Goal: Transaction & Acquisition: Book appointment/travel/reservation

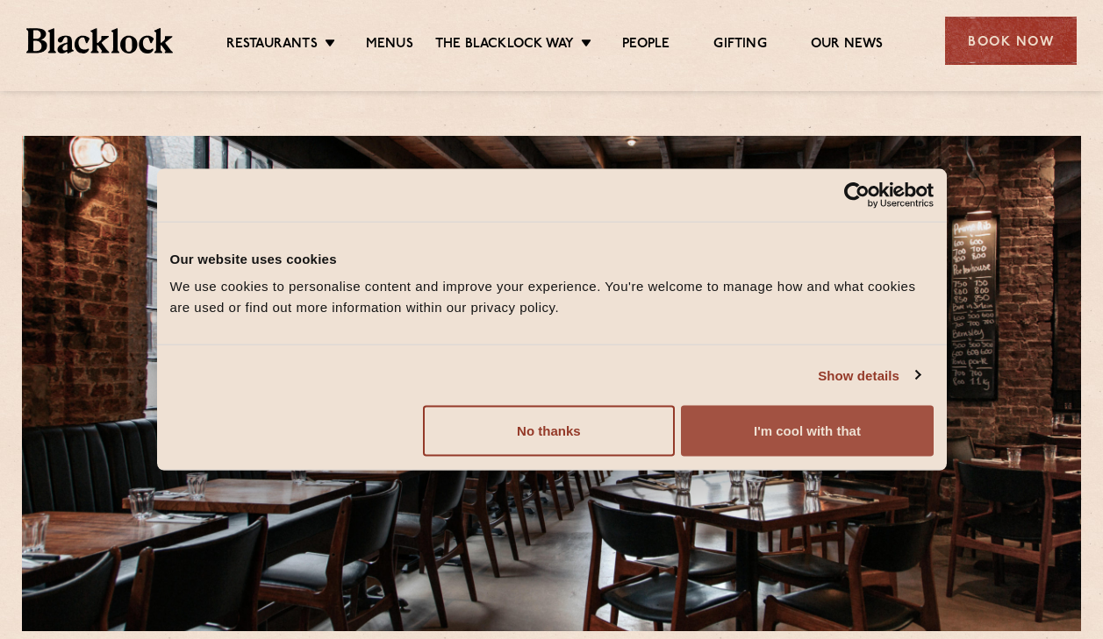
click at [750, 431] on button "I'm cool with that" at bounding box center [807, 431] width 252 height 51
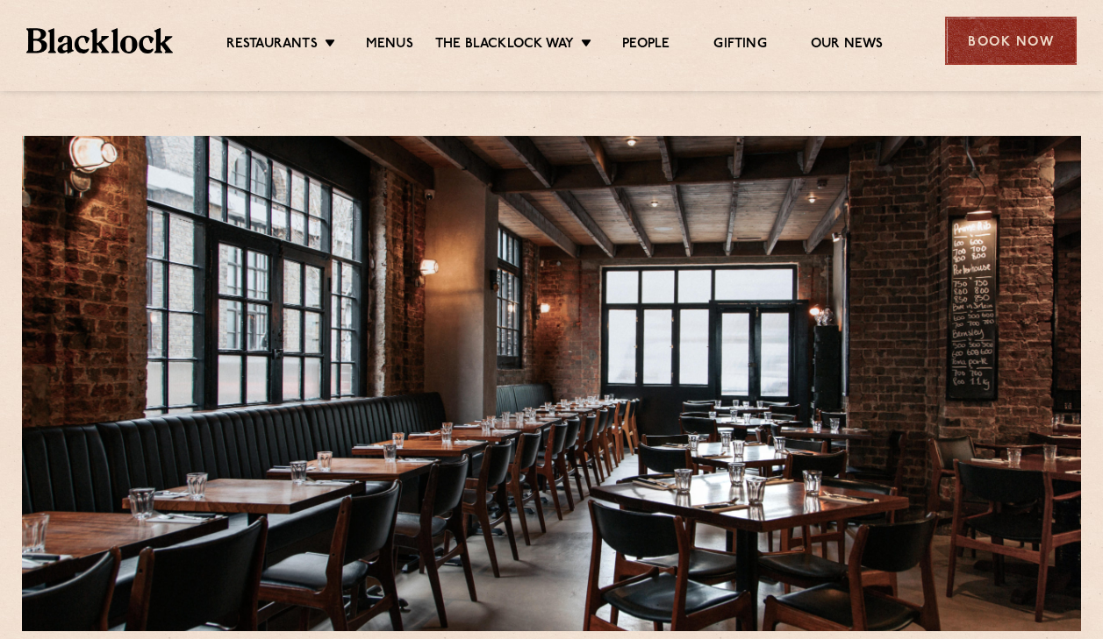
click at [1018, 48] on div "Book Now" at bounding box center [1011, 41] width 132 height 48
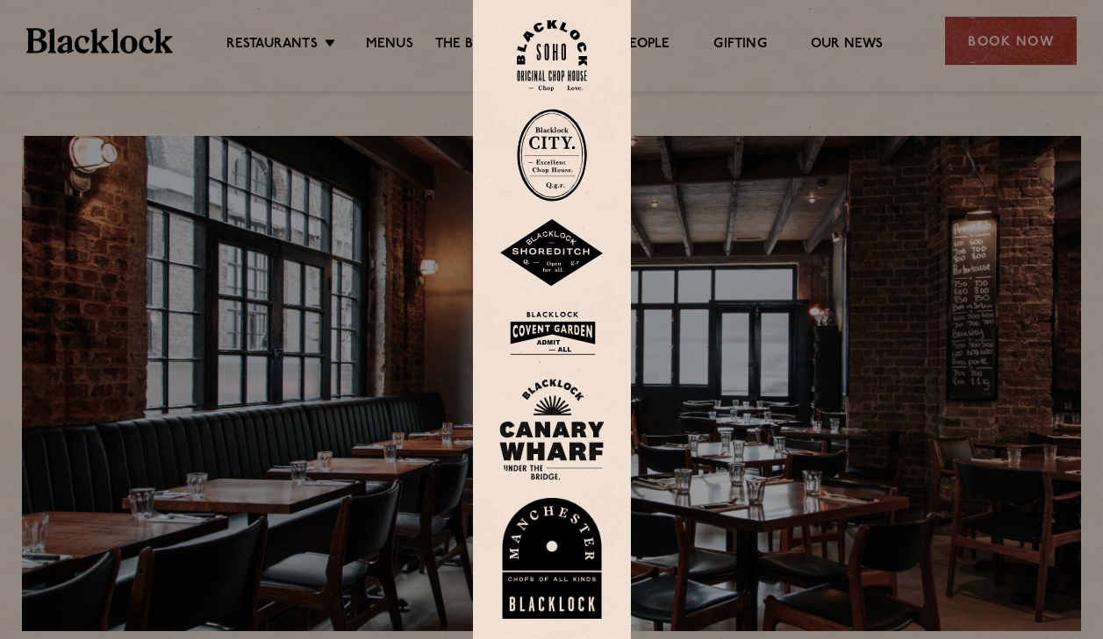
click at [557, 253] on img at bounding box center [551, 253] width 105 height 68
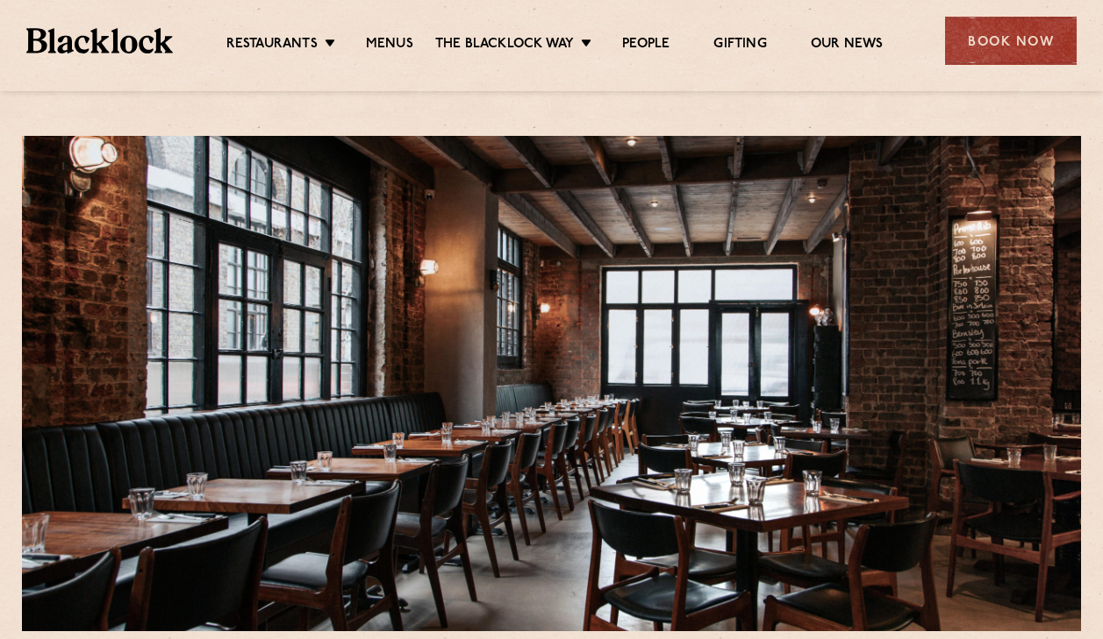
scroll to position [48, 0]
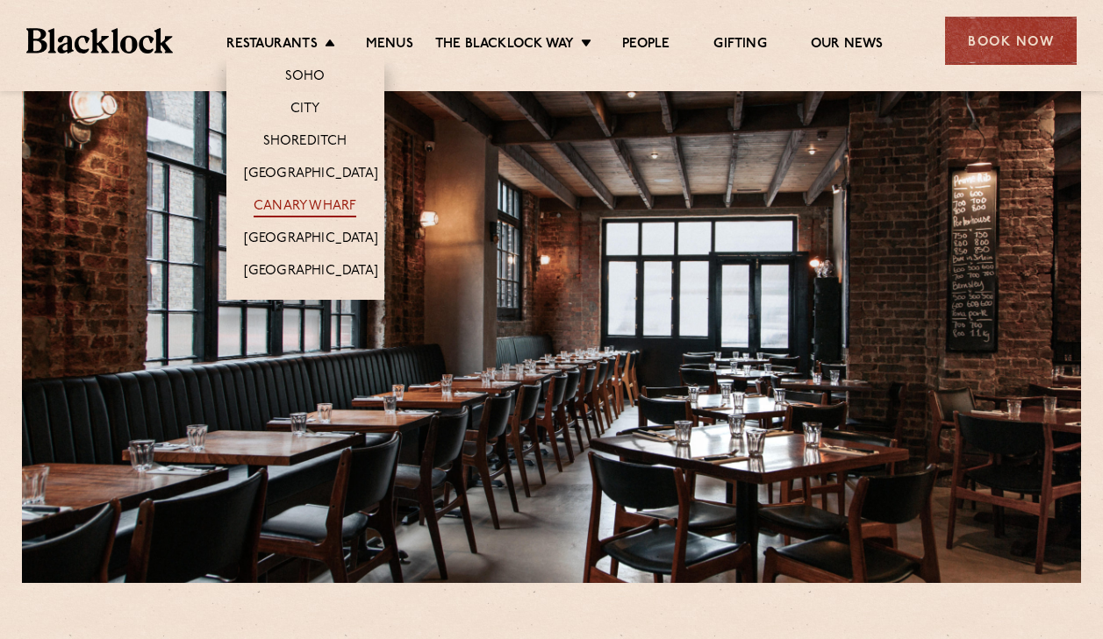
click at [300, 198] on link "Canary Wharf" at bounding box center [304, 207] width 103 height 19
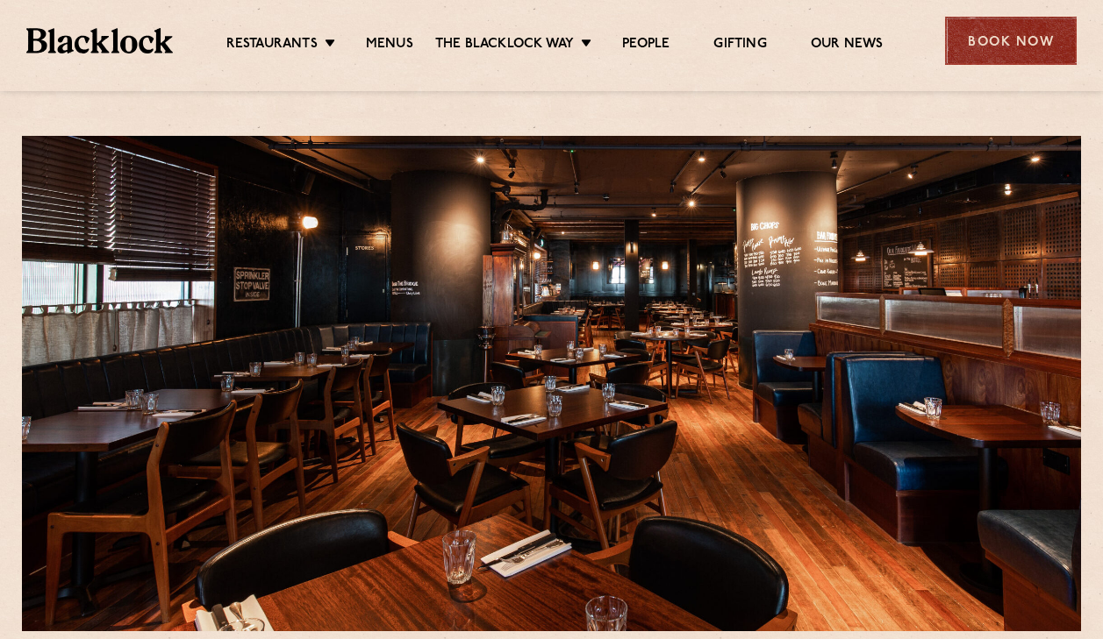
click at [1017, 44] on div "Book Now" at bounding box center [1011, 41] width 132 height 48
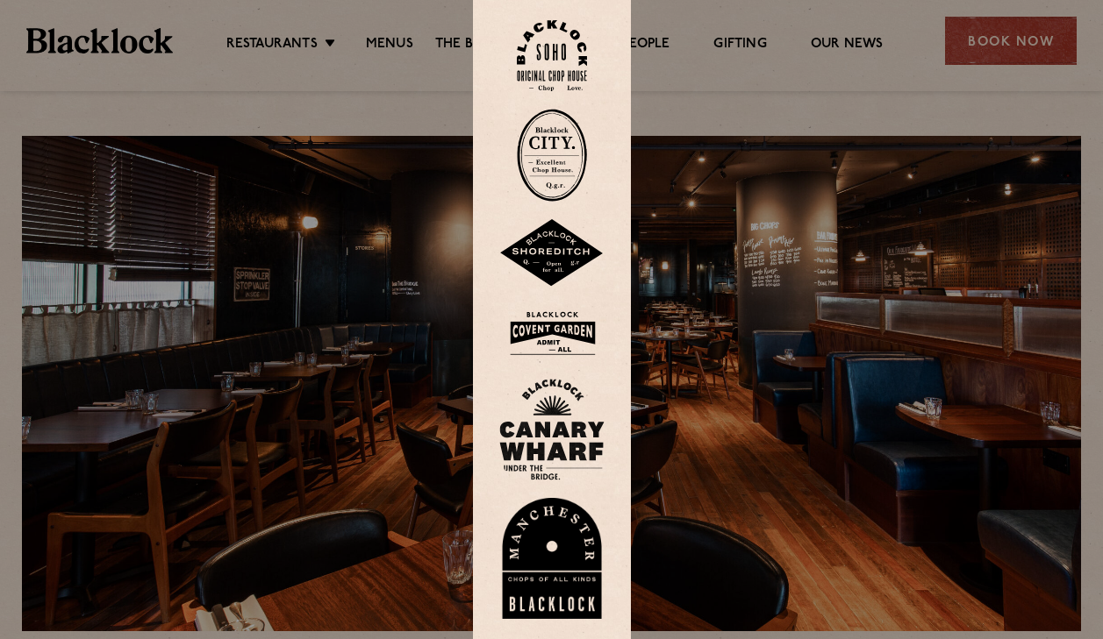
click at [766, 142] on div at bounding box center [551, 319] width 1103 height 639
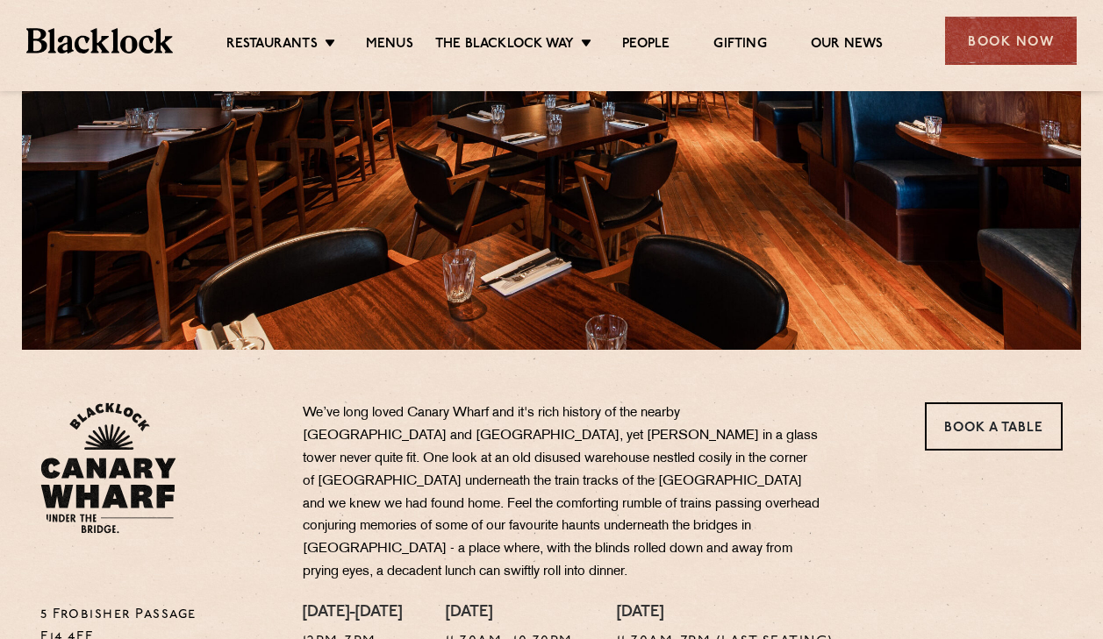
scroll to position [284, 0]
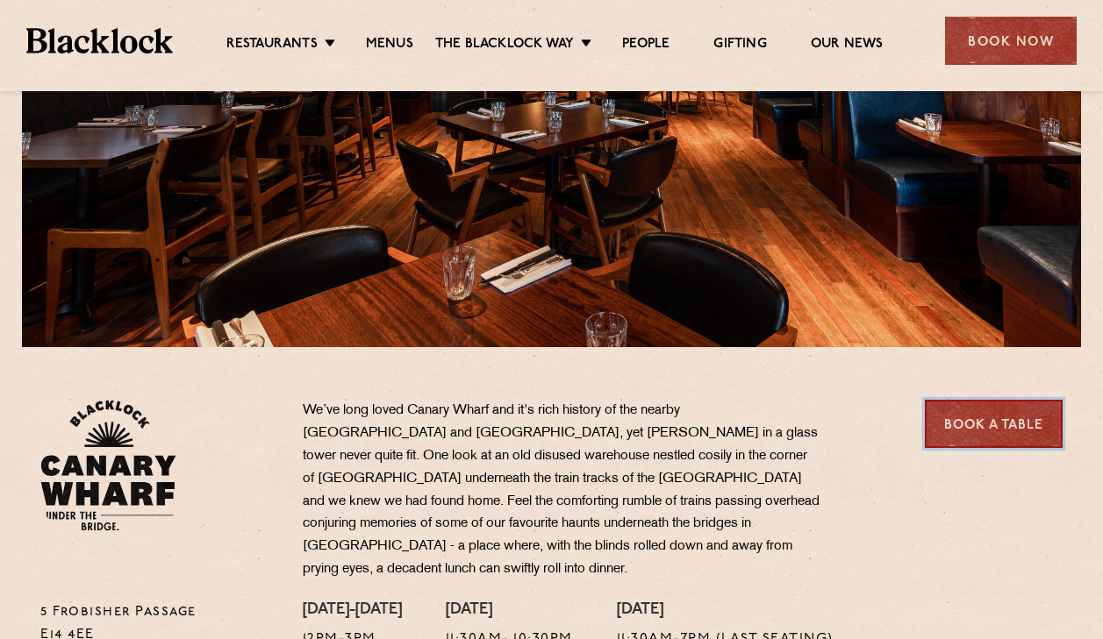
click at [1013, 404] on link "Book a Table" at bounding box center [994, 424] width 138 height 48
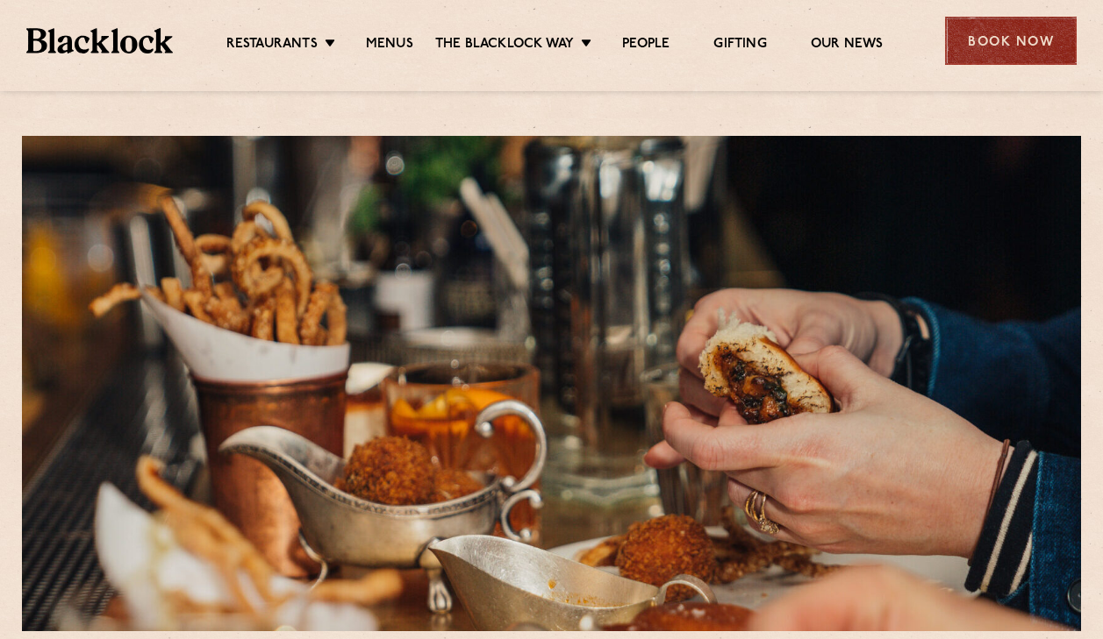
click at [1025, 42] on div "Book Now" at bounding box center [1011, 41] width 132 height 48
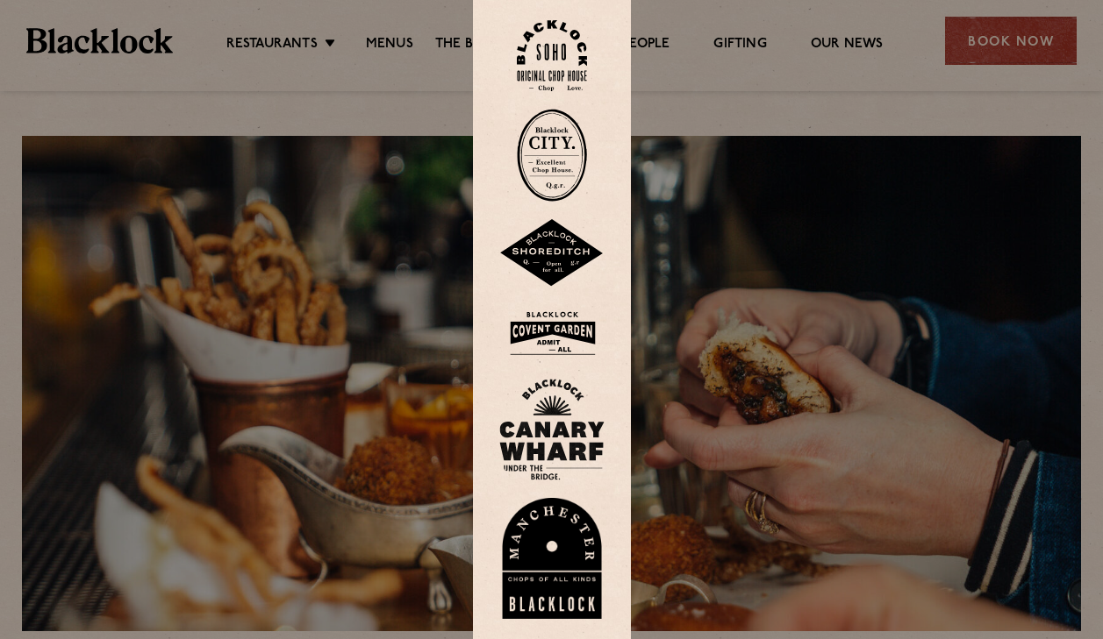
click at [568, 152] on img at bounding box center [552, 155] width 70 height 93
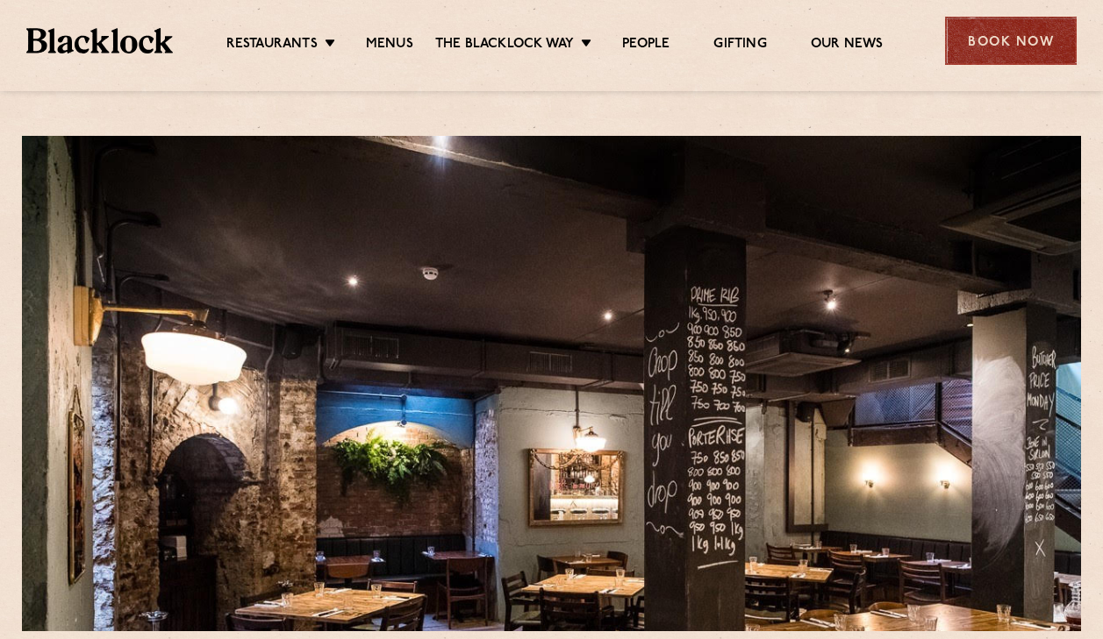
click at [1001, 39] on div "Book Now" at bounding box center [1011, 41] width 132 height 48
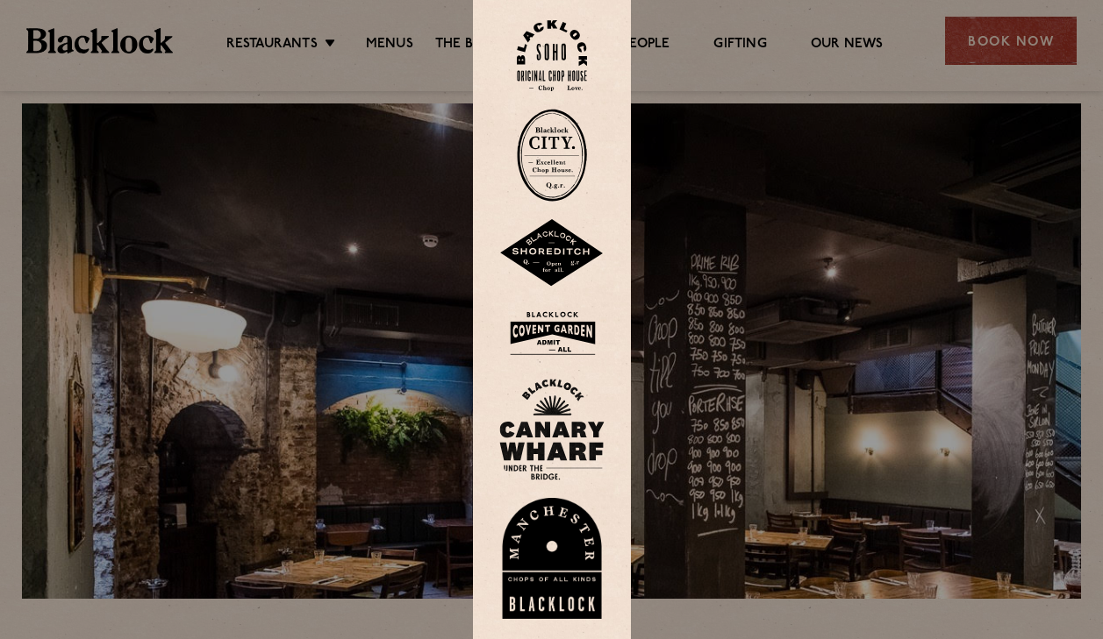
scroll to position [28, 0]
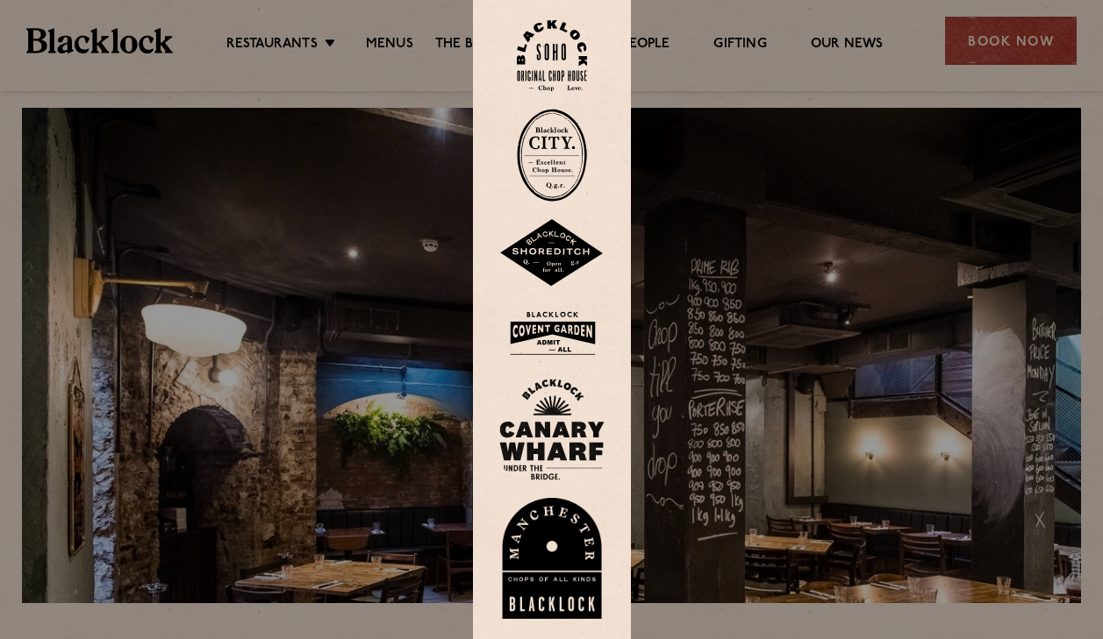
click at [542, 325] on img at bounding box center [551, 333] width 105 height 57
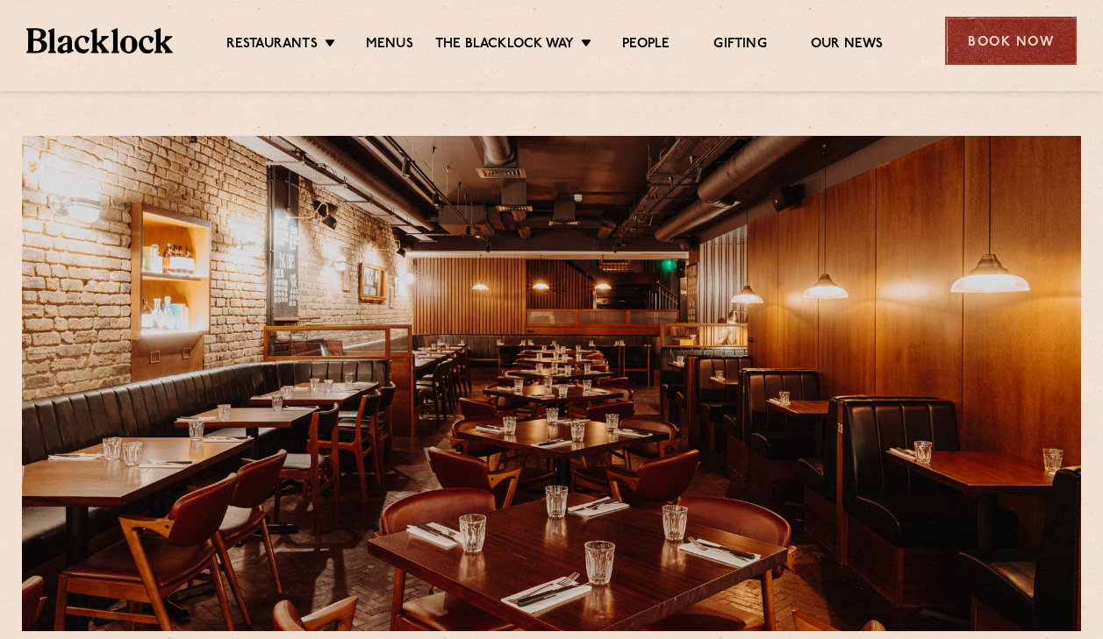
click at [995, 39] on div "Book Now" at bounding box center [1011, 41] width 132 height 48
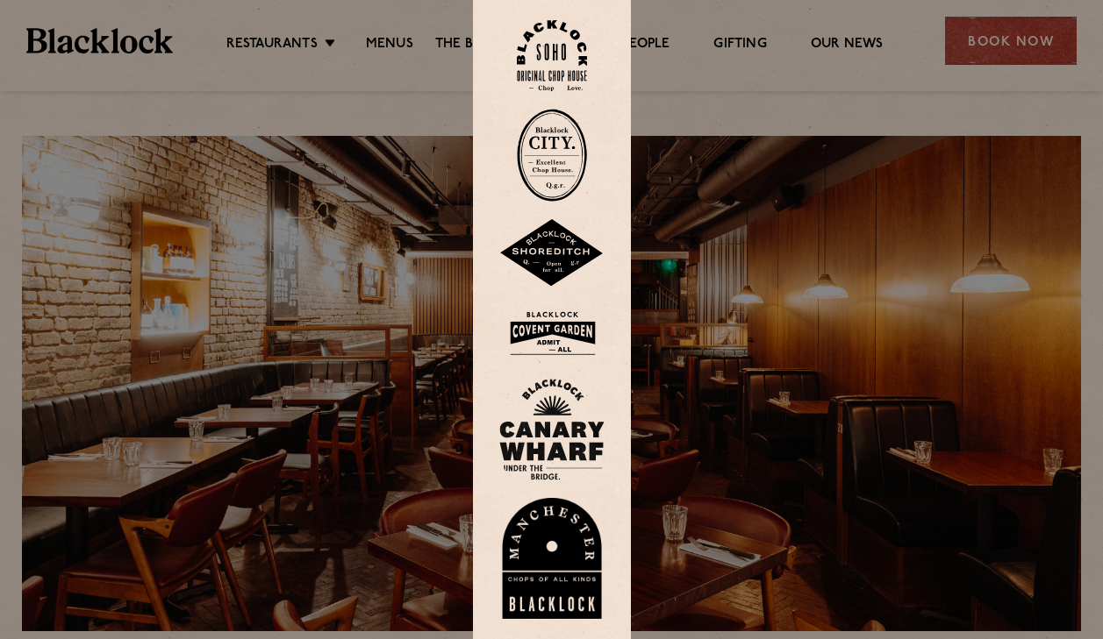
click at [559, 76] on img at bounding box center [552, 55] width 70 height 71
